Goal: Navigation & Orientation: Find specific page/section

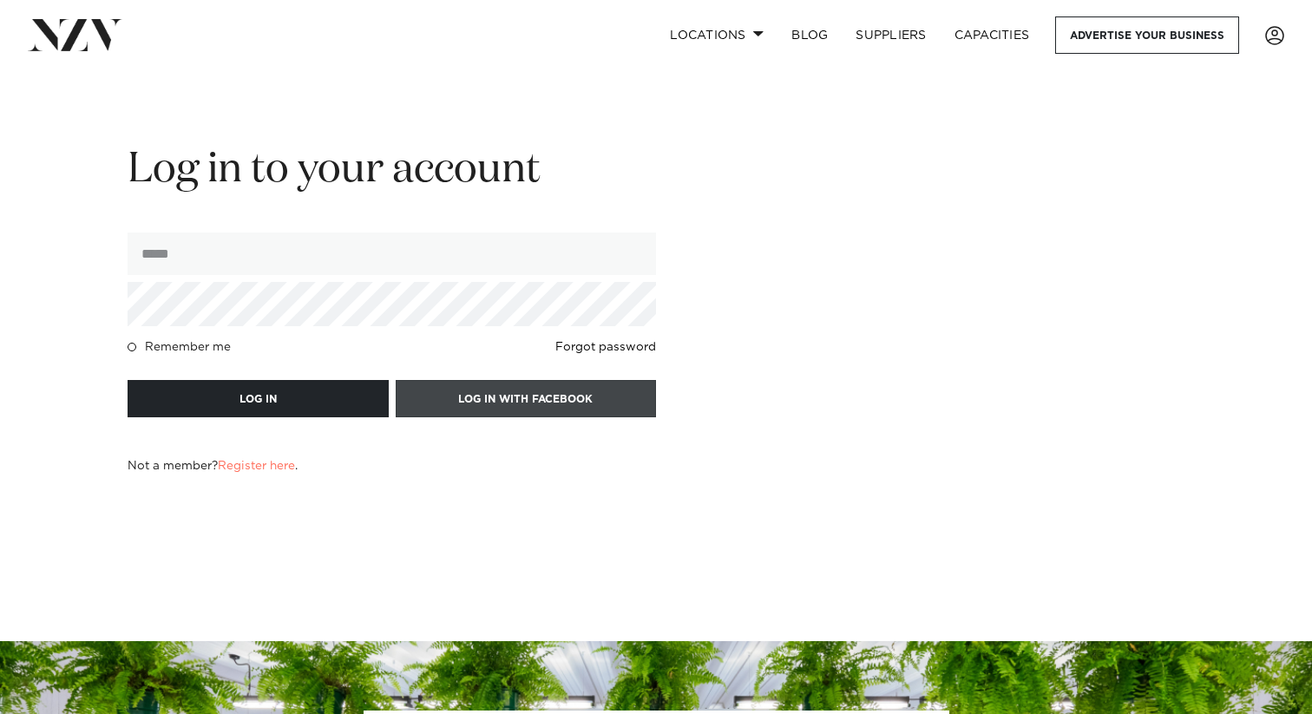
click at [563, 398] on link "LOG IN WITH FACEBOOK" at bounding box center [526, 398] width 261 height 37
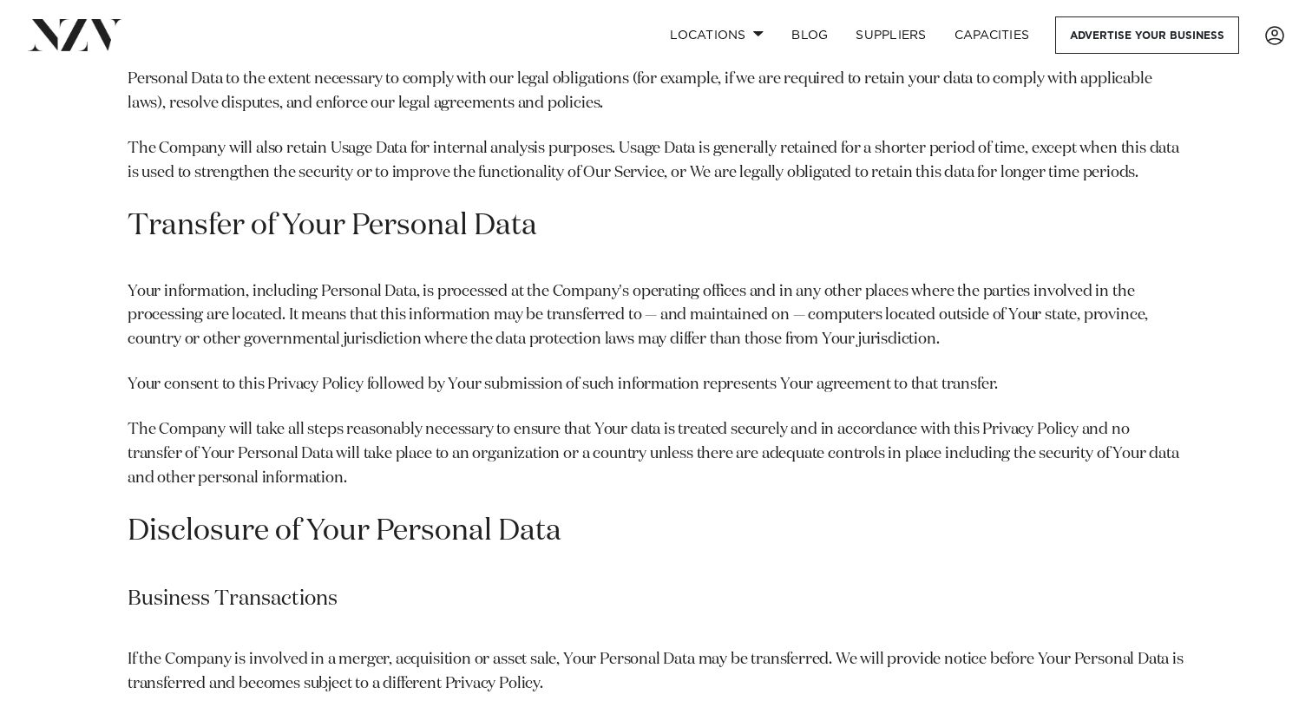
scroll to position [4805, 0]
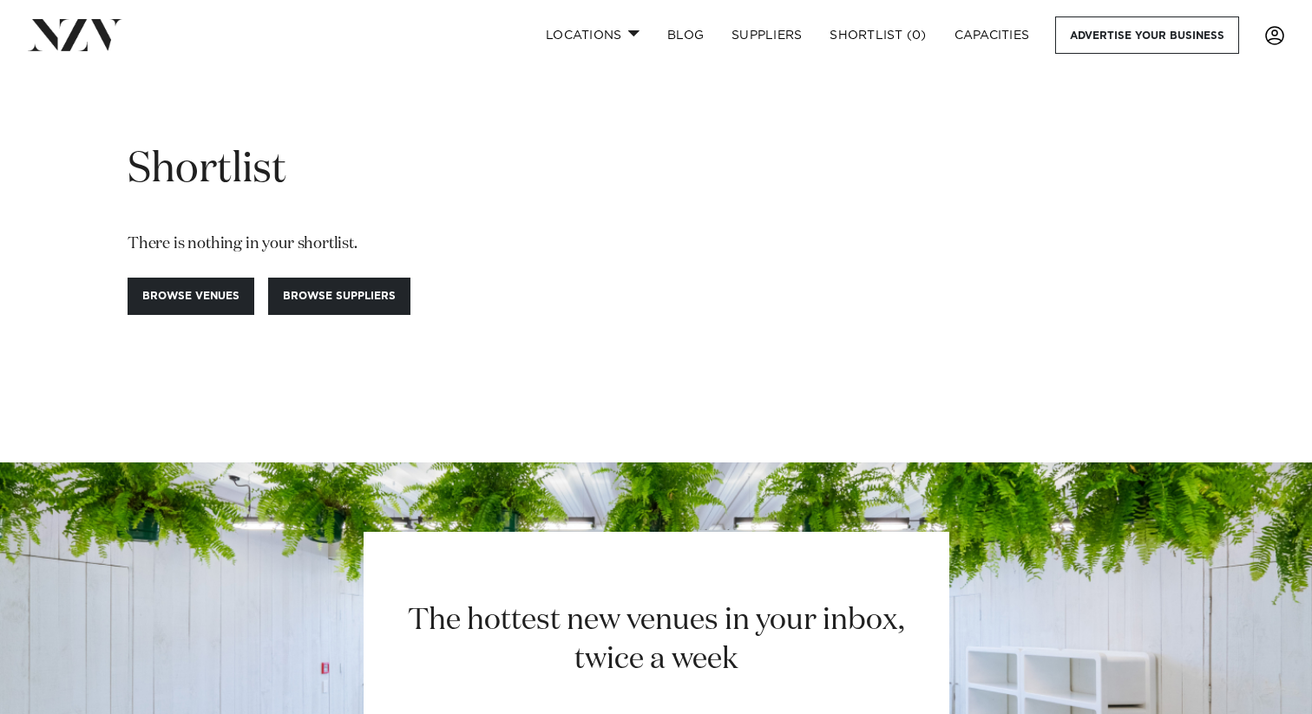
click at [1272, 33] on span at bounding box center [1275, 35] width 19 height 19
click at [1276, 41] on span at bounding box center [1275, 35] width 19 height 19
click at [1274, 41] on span at bounding box center [1275, 35] width 19 height 19
click at [1008, 40] on link "Capacities" at bounding box center [992, 34] width 103 height 37
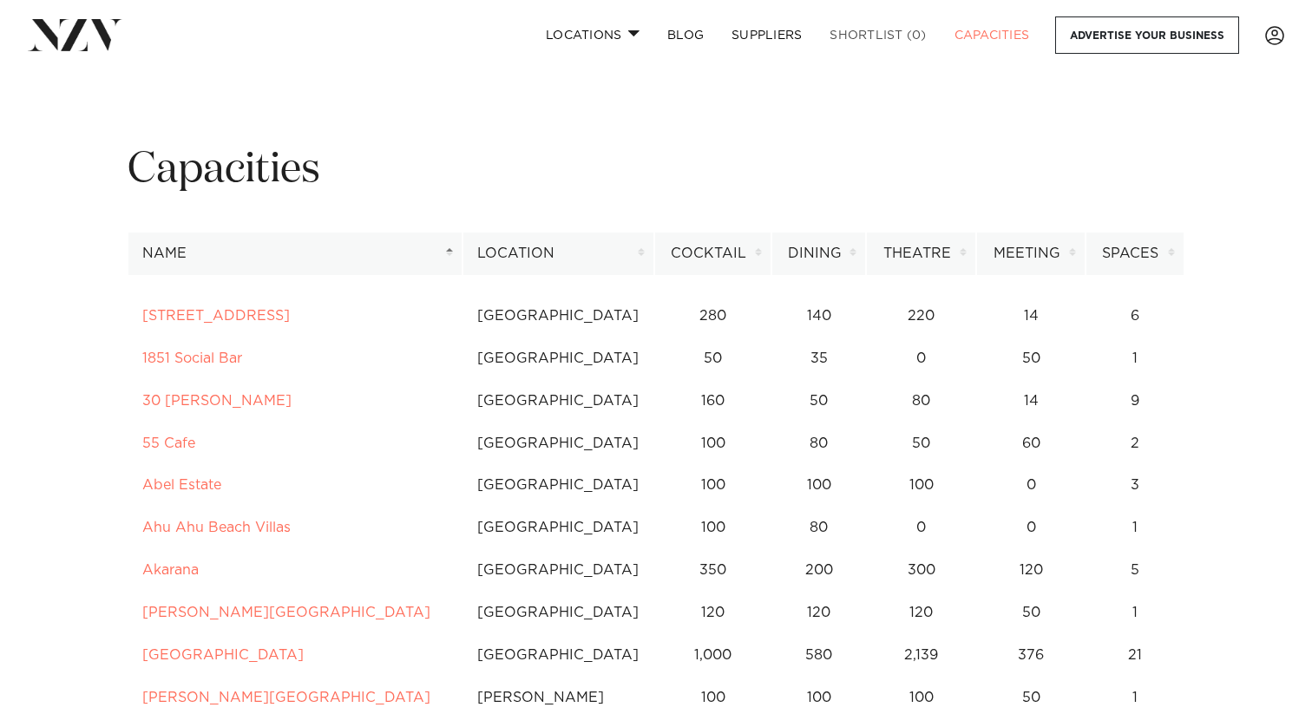
click at [871, 44] on link "Shortlist (0)" at bounding box center [878, 34] width 124 height 37
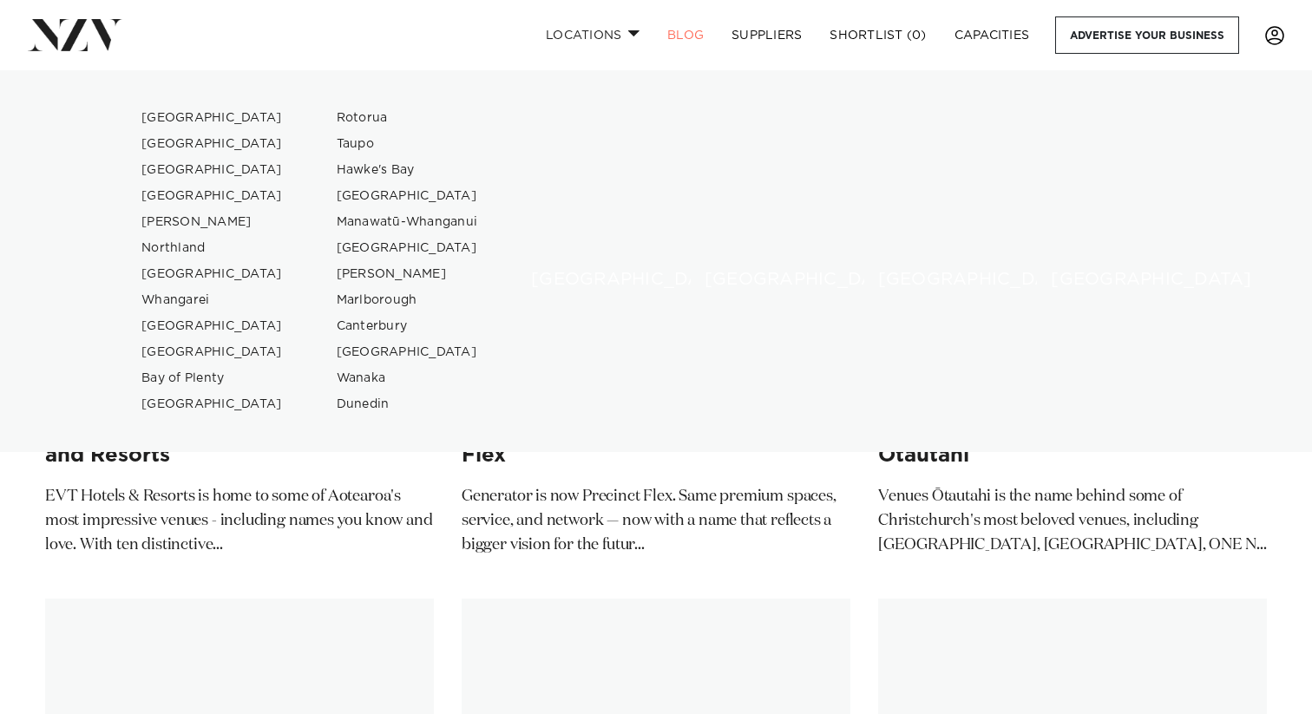
click at [1275, 33] on span at bounding box center [1275, 35] width 19 height 19
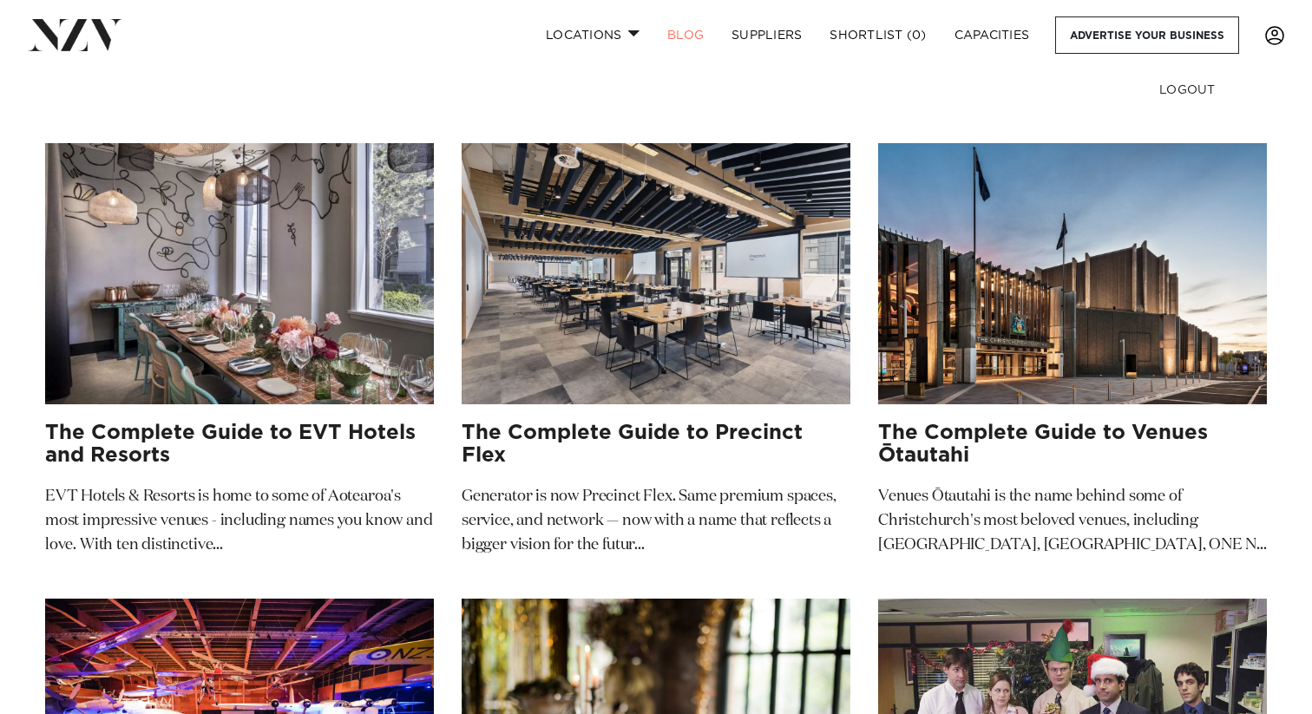
click at [1275, 34] on span at bounding box center [1275, 35] width 19 height 19
click at [1161, 31] on link "Advertise your business" at bounding box center [1148, 34] width 184 height 37
